Goal: Find specific page/section: Find specific page/section

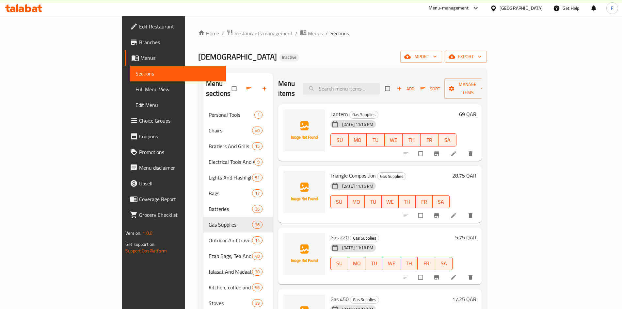
click at [330, 109] on span "Lantern" at bounding box center [339, 114] width 18 height 10
click at [330, 170] on span "Triangle Composition" at bounding box center [352, 175] width 45 height 10
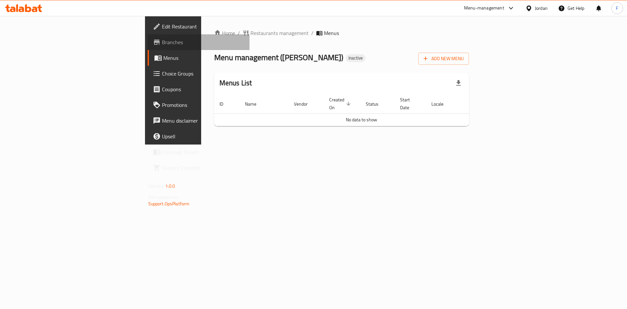
click at [162, 43] on span "Branches" at bounding box center [203, 42] width 83 height 8
